Goal: Book appointment/travel/reservation

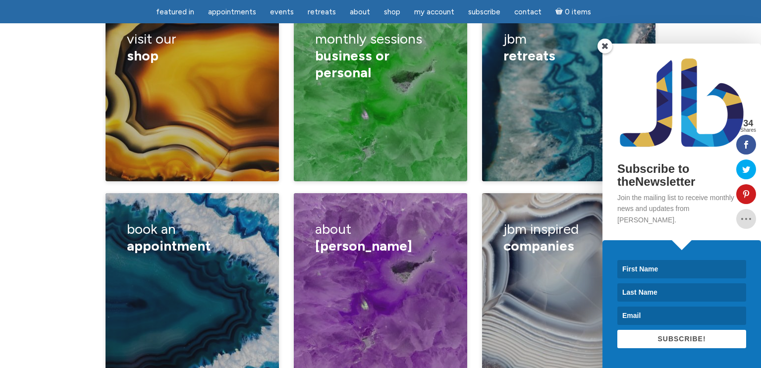
scroll to position [1660, 0]
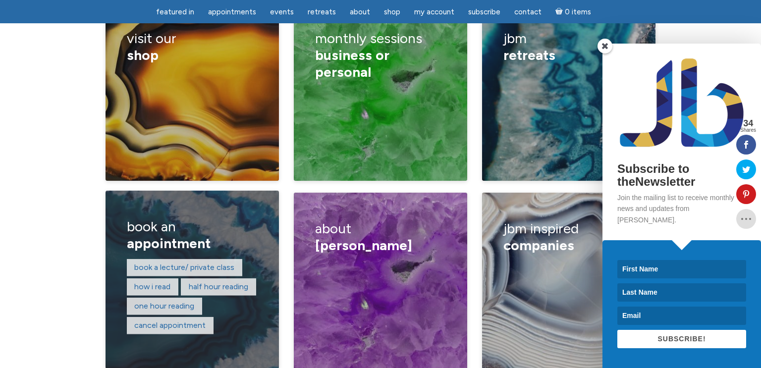
click at [186, 212] on h3 "book an appointment" at bounding box center [192, 235] width 131 height 47
click at [188, 301] on link "One hour reading" at bounding box center [164, 305] width 60 height 9
click at [228, 282] on link "Half hour reading" at bounding box center [218, 286] width 59 height 9
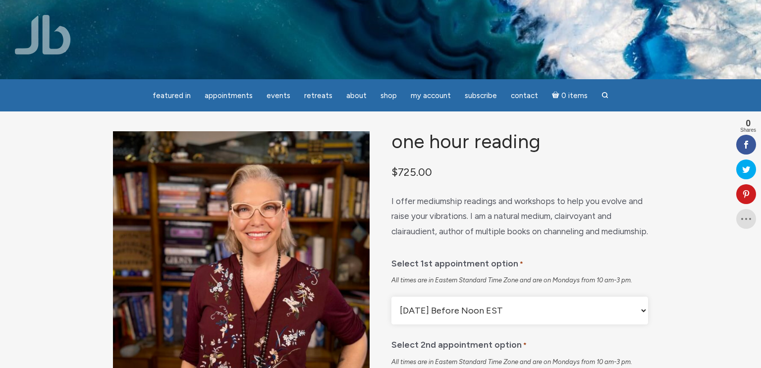
scroll to position [2, 0]
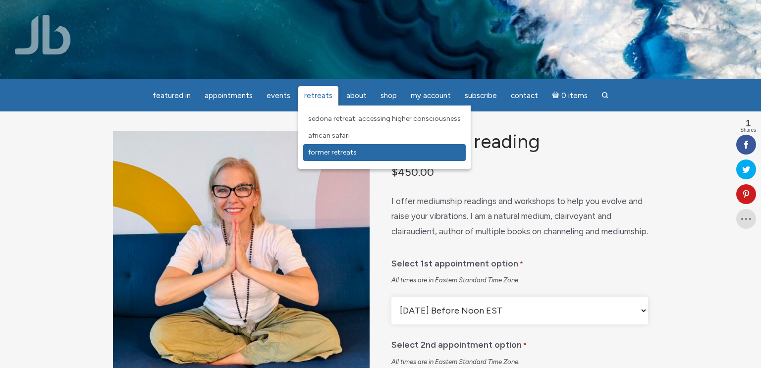
click at [339, 148] on link "Former Retreats" at bounding box center [384, 152] width 163 height 17
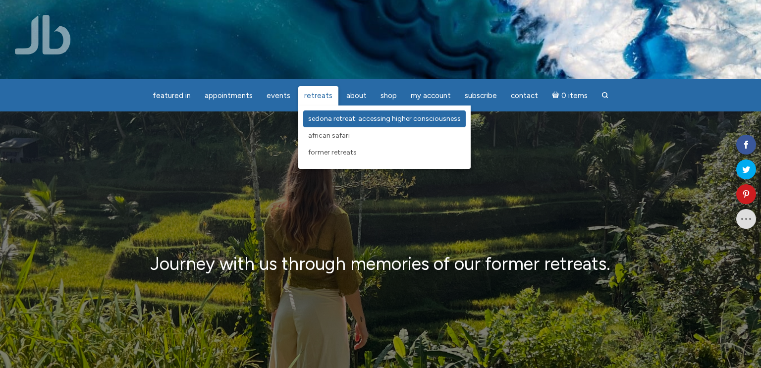
click at [332, 116] on span "Sedona Retreat: Accessing Higher Consciousness" at bounding box center [384, 118] width 153 height 8
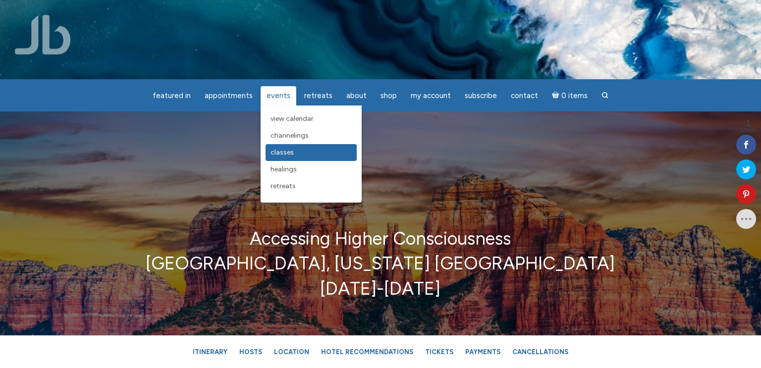
click at [282, 154] on span "Classes" at bounding box center [282, 152] width 23 height 8
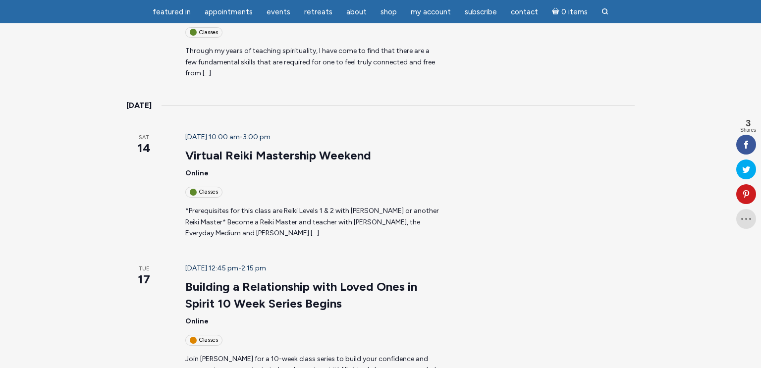
scroll to position [1003, 0]
